Goal: Task Accomplishment & Management: Use online tool/utility

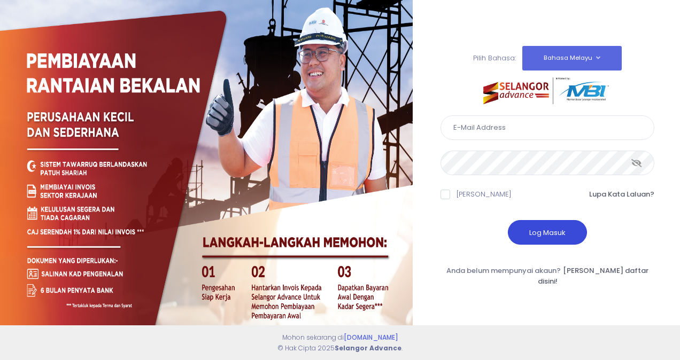
type input "mrosli@whb.com.my"
click at [540, 238] on button "Log Masuk" at bounding box center [547, 232] width 79 height 25
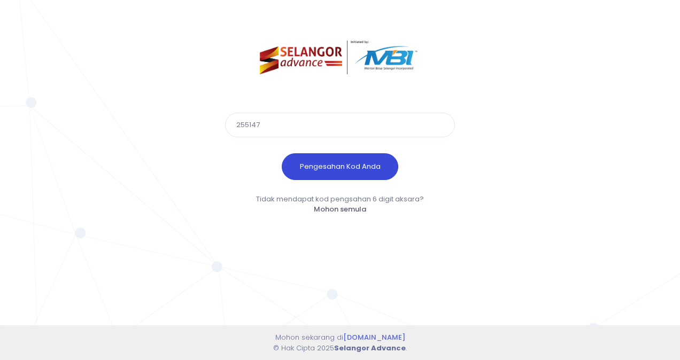
type input "255147"
click at [368, 165] on button "Pengesahan Kod Anda" at bounding box center [340, 166] width 117 height 27
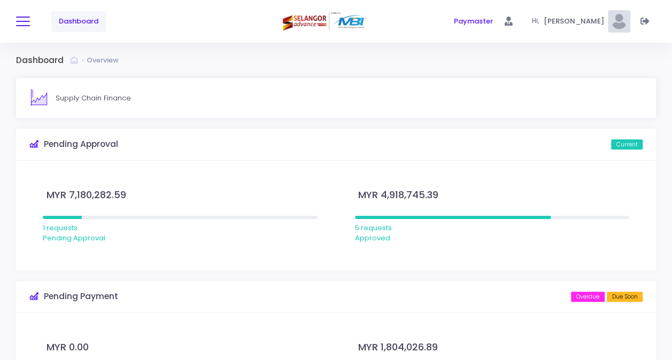
click at [24, 22] on span at bounding box center [23, 21] width 14 height 1
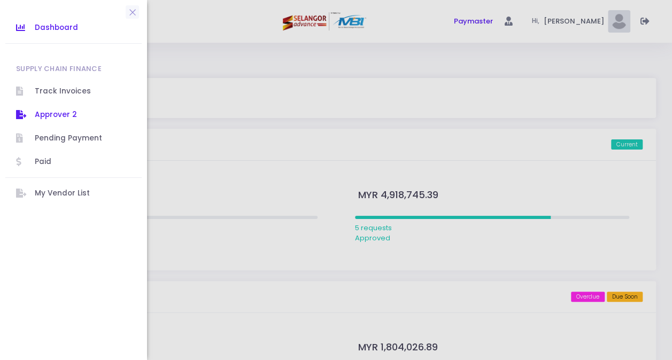
click at [57, 112] on span "Approver 2" at bounding box center [83, 115] width 96 height 14
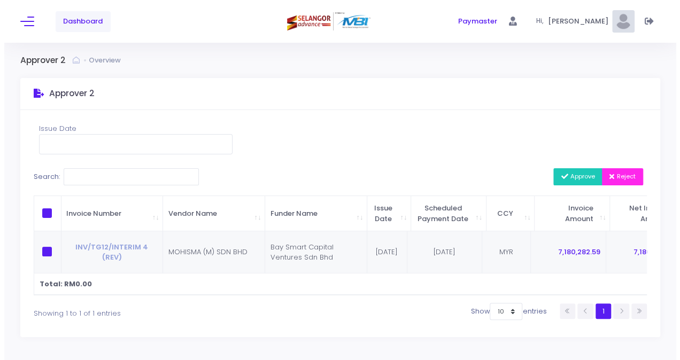
scroll to position [0, 195]
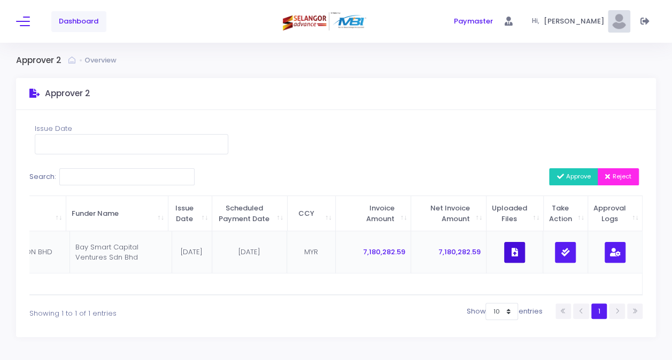
click at [523, 250] on button "button" at bounding box center [514, 252] width 21 height 21
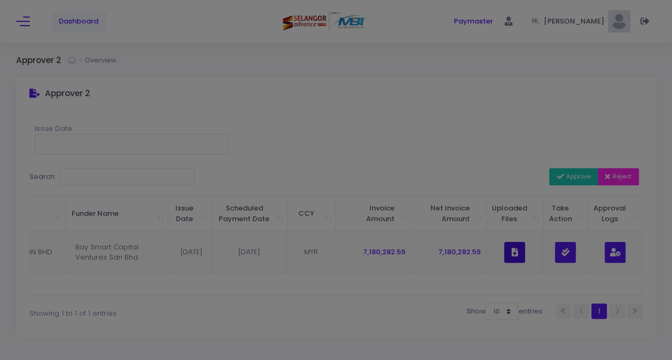
scroll to position [0, 187]
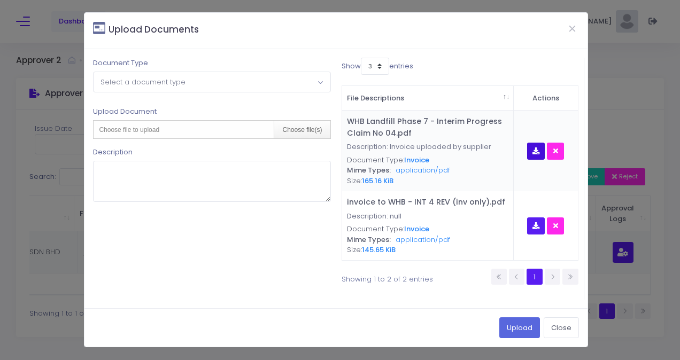
click at [534, 151] on icon "button" at bounding box center [535, 151] width 7 height 0
click at [537, 226] on icon "button" at bounding box center [535, 226] width 7 height 0
click at [564, 324] on button "Close" at bounding box center [561, 327] width 35 height 20
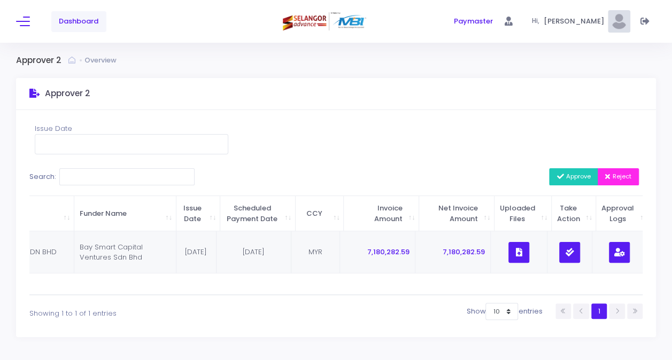
scroll to position [0, 0]
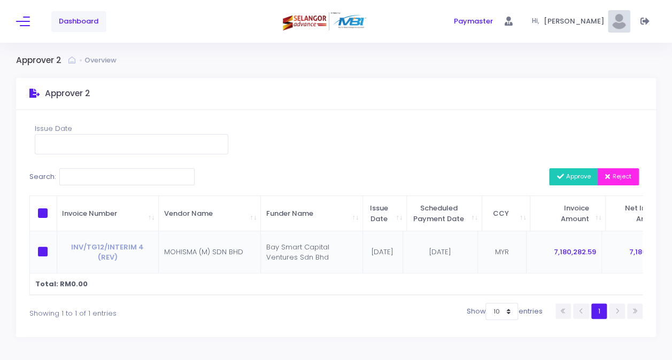
click at [43, 251] on span at bounding box center [43, 252] width 10 height 10
click at [54, 251] on input "checkbox" at bounding box center [57, 250] width 7 height 7
checkbox input "true"
click at [578, 175] on span "Approve" at bounding box center [573, 176] width 34 height 9
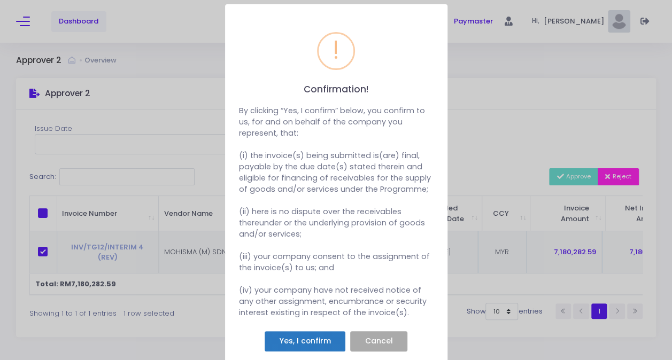
click at [308, 351] on button "Yes, I confirm" at bounding box center [305, 341] width 81 height 20
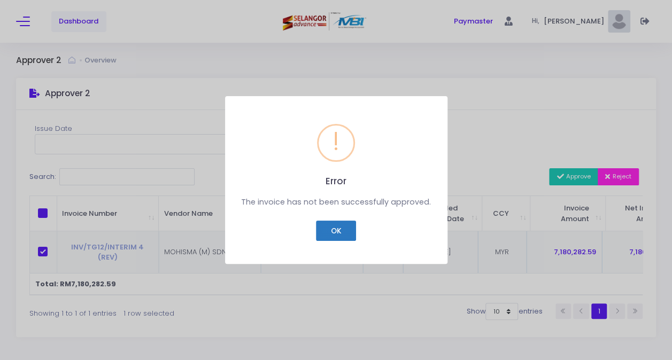
click at [345, 231] on button "OK" at bounding box center [336, 231] width 40 height 20
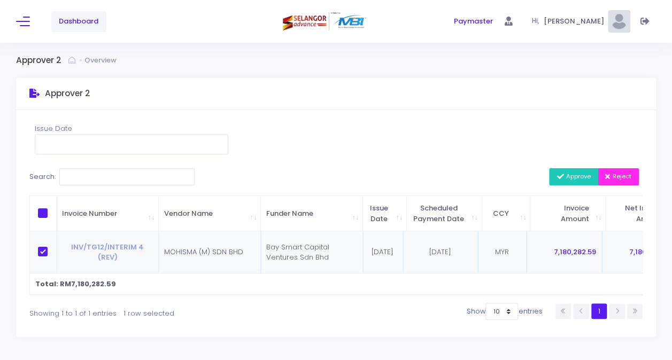
click at [579, 175] on span "Approve" at bounding box center [573, 176] width 34 height 9
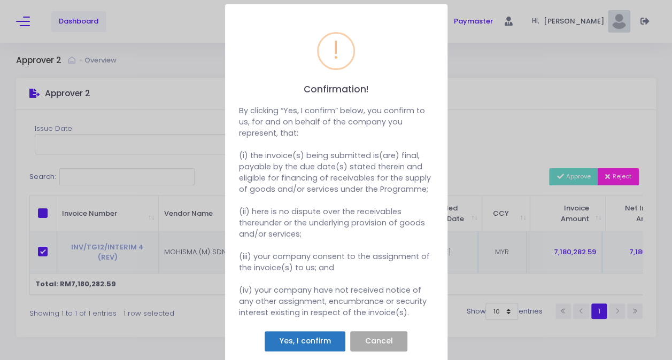
click at [283, 352] on button "Yes, I confirm" at bounding box center [305, 341] width 81 height 20
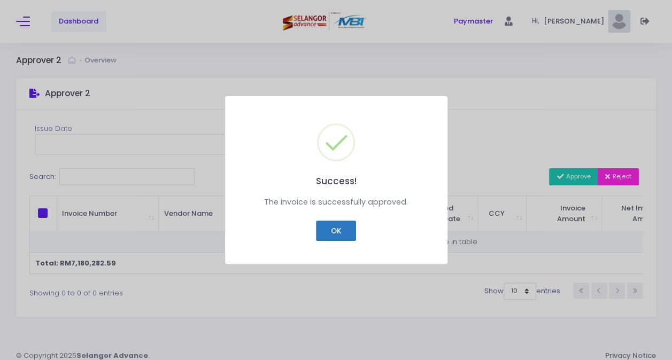
click at [338, 232] on button "OK" at bounding box center [336, 231] width 40 height 20
